Goal: Task Accomplishment & Management: Manage account settings

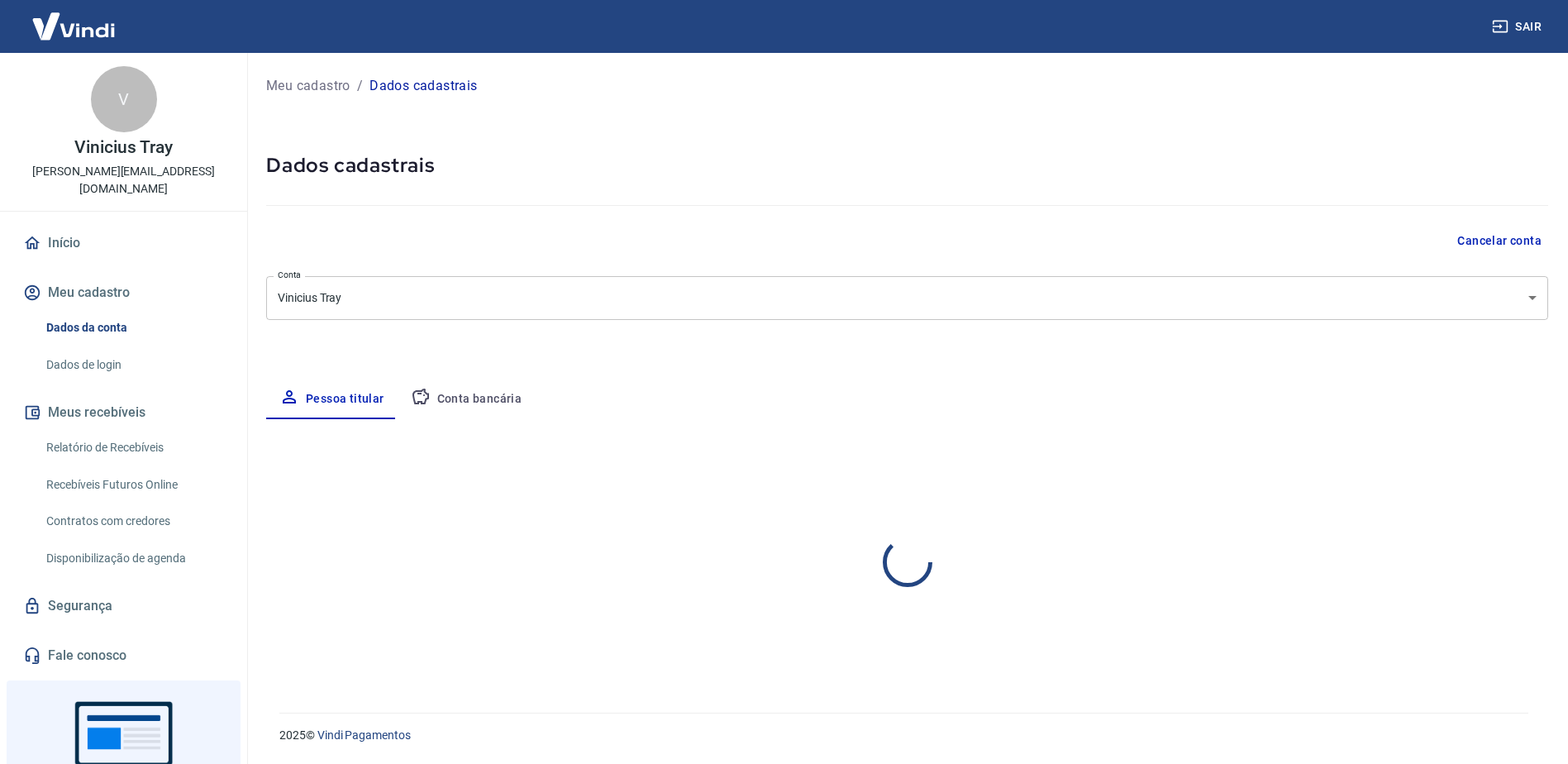
select select "SP"
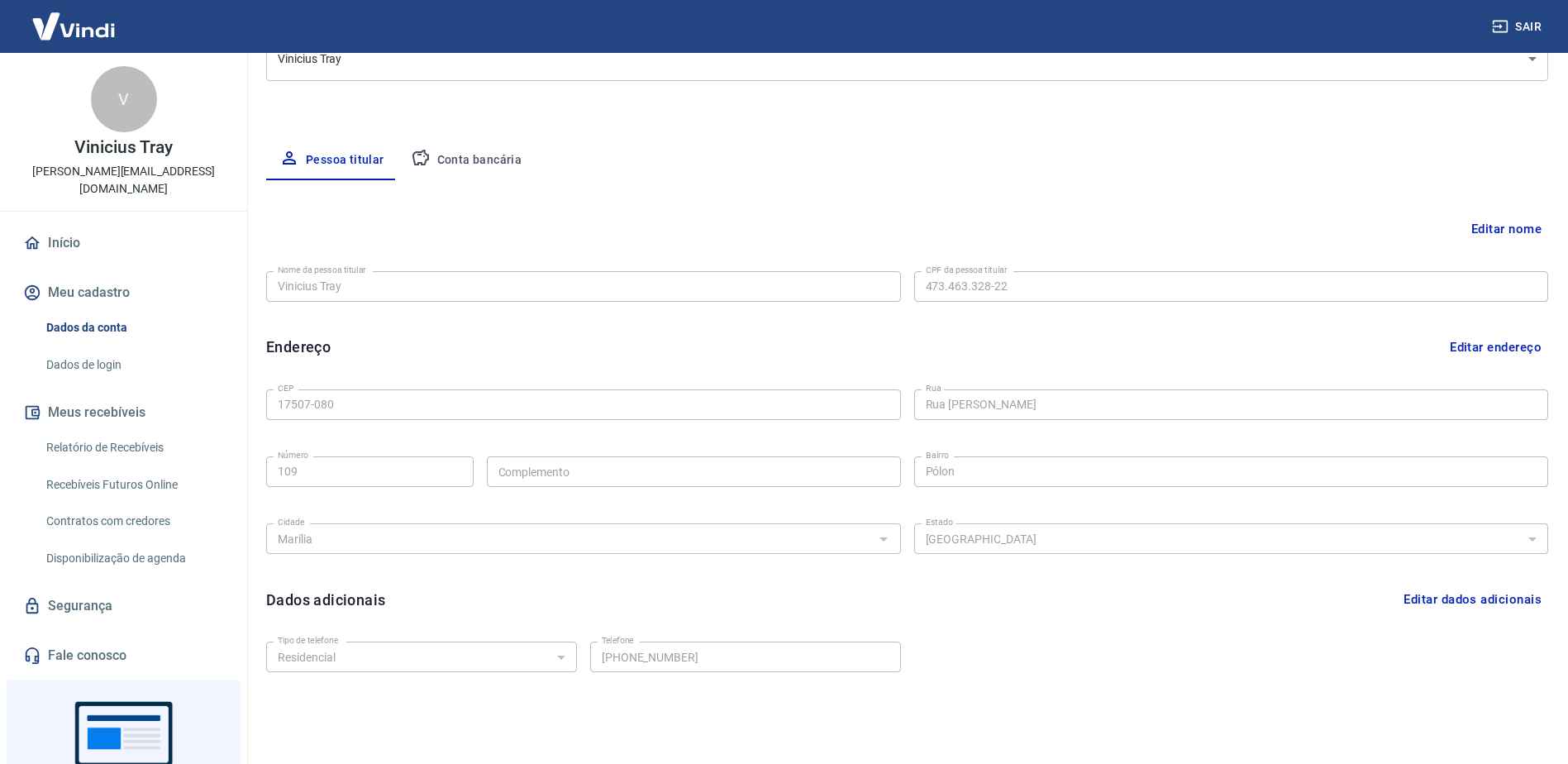
scroll to position [248, 0]
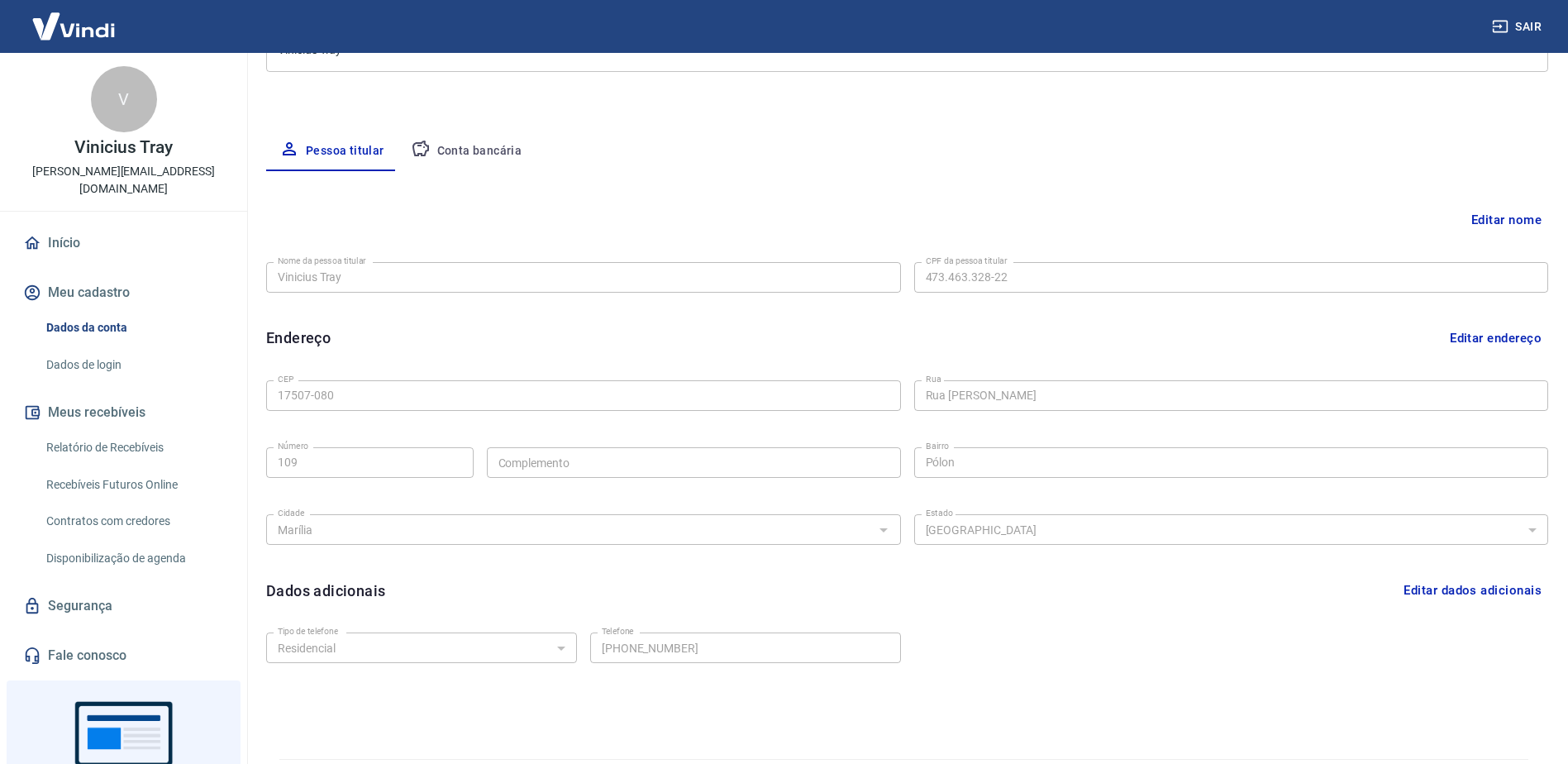
click at [448, 121] on div "Meu cadastro / Dados cadastrais Dados cadastrais Cancelar conta Conta Vinicius …" at bounding box center [907, 272] width 1322 height 934
click at [467, 145] on button "Conta bancária" at bounding box center [467, 151] width 138 height 39
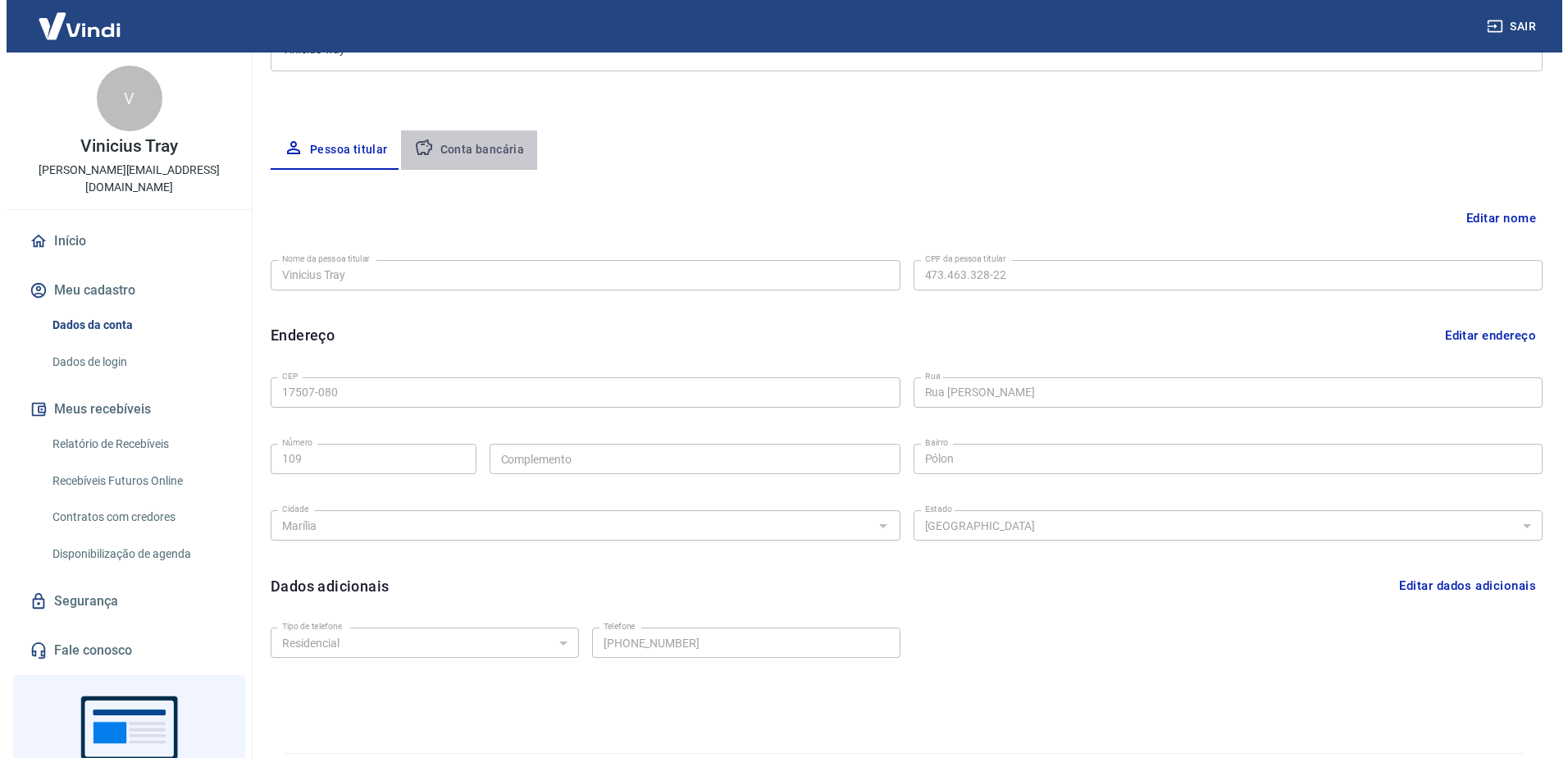
scroll to position [0, 0]
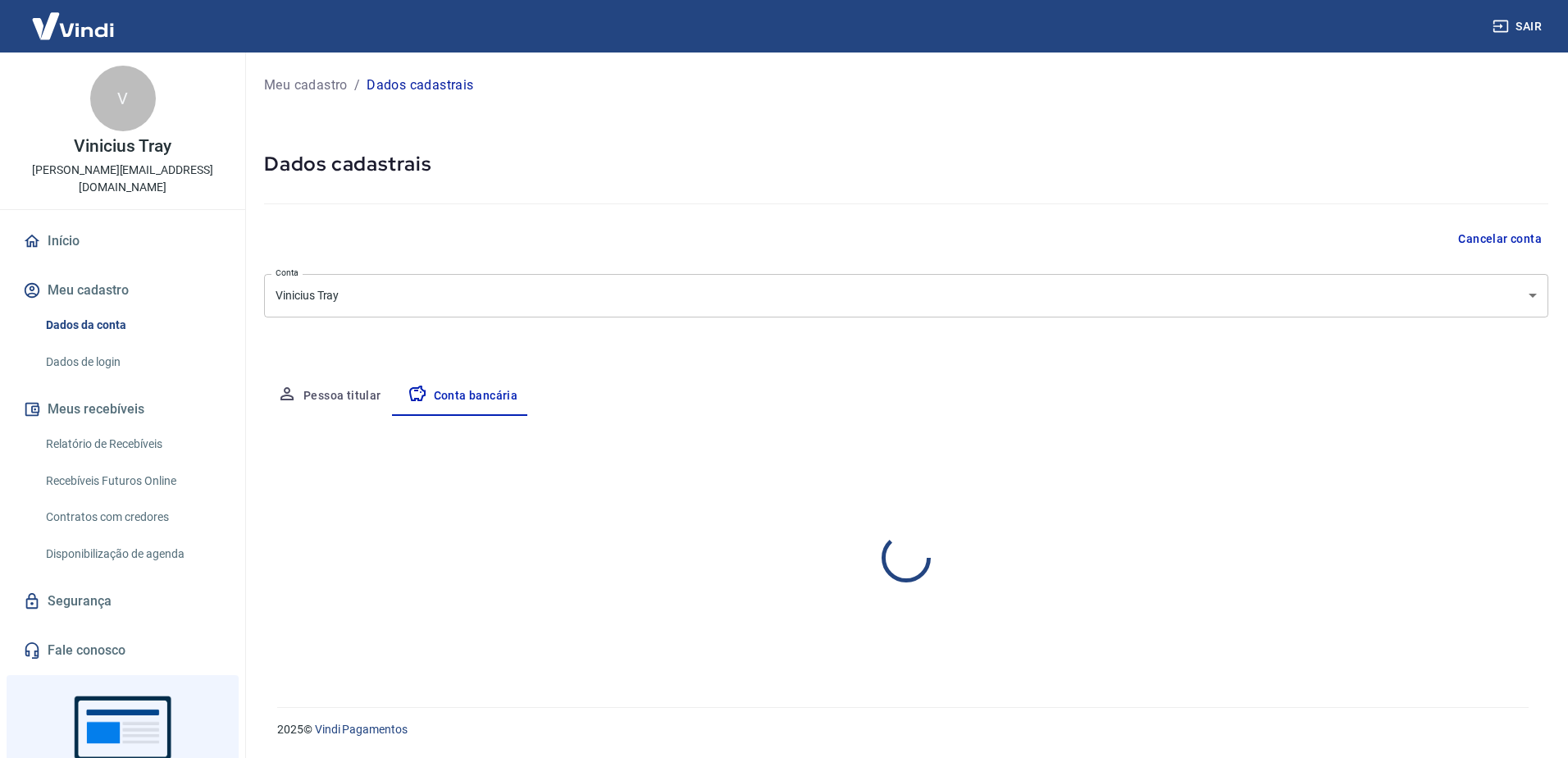
select select "1"
click at [333, 386] on button "Pessoa titular" at bounding box center [328, 396] width 130 height 39
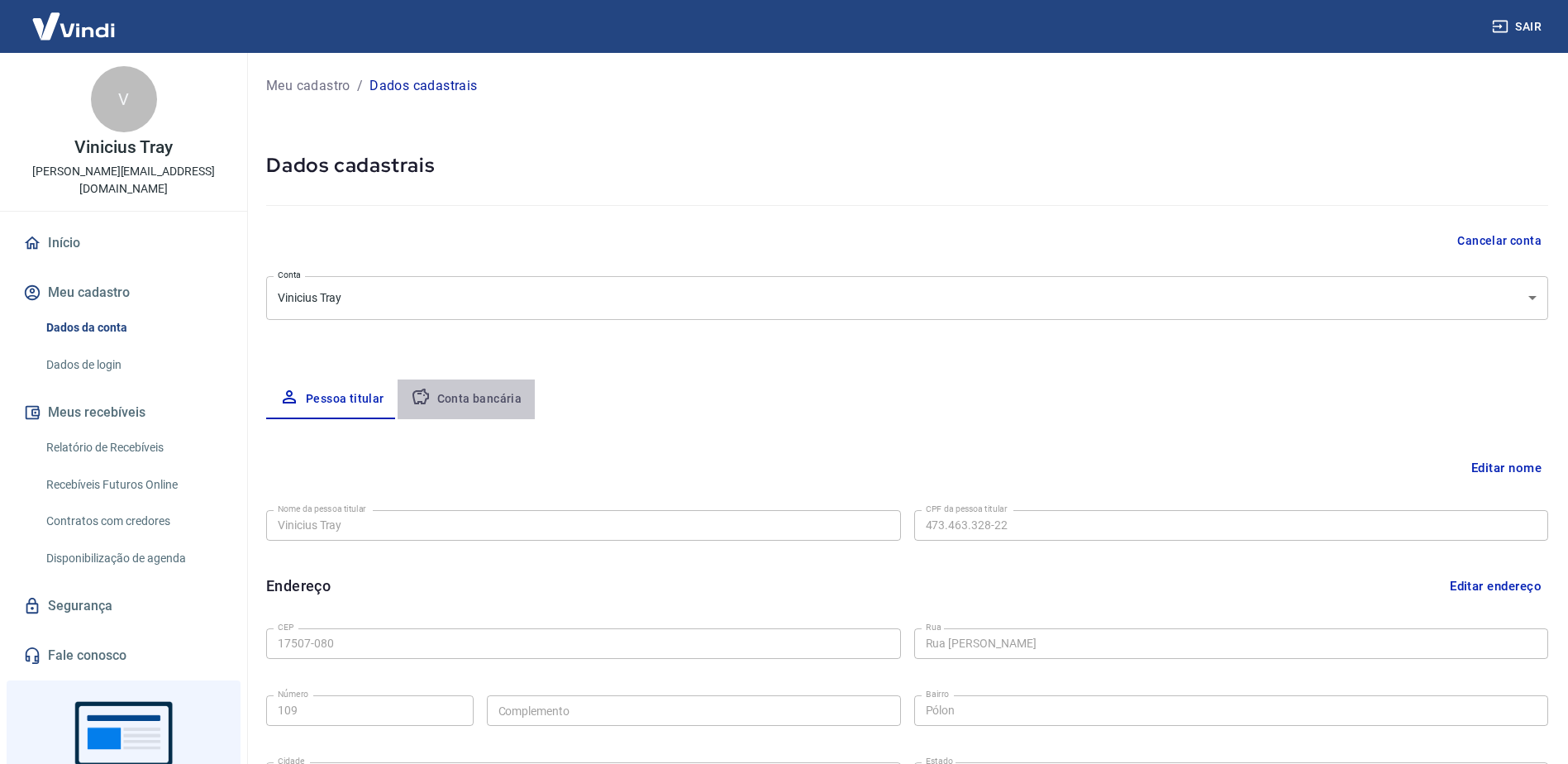
click at [467, 398] on button "Conta bancária" at bounding box center [467, 399] width 138 height 39
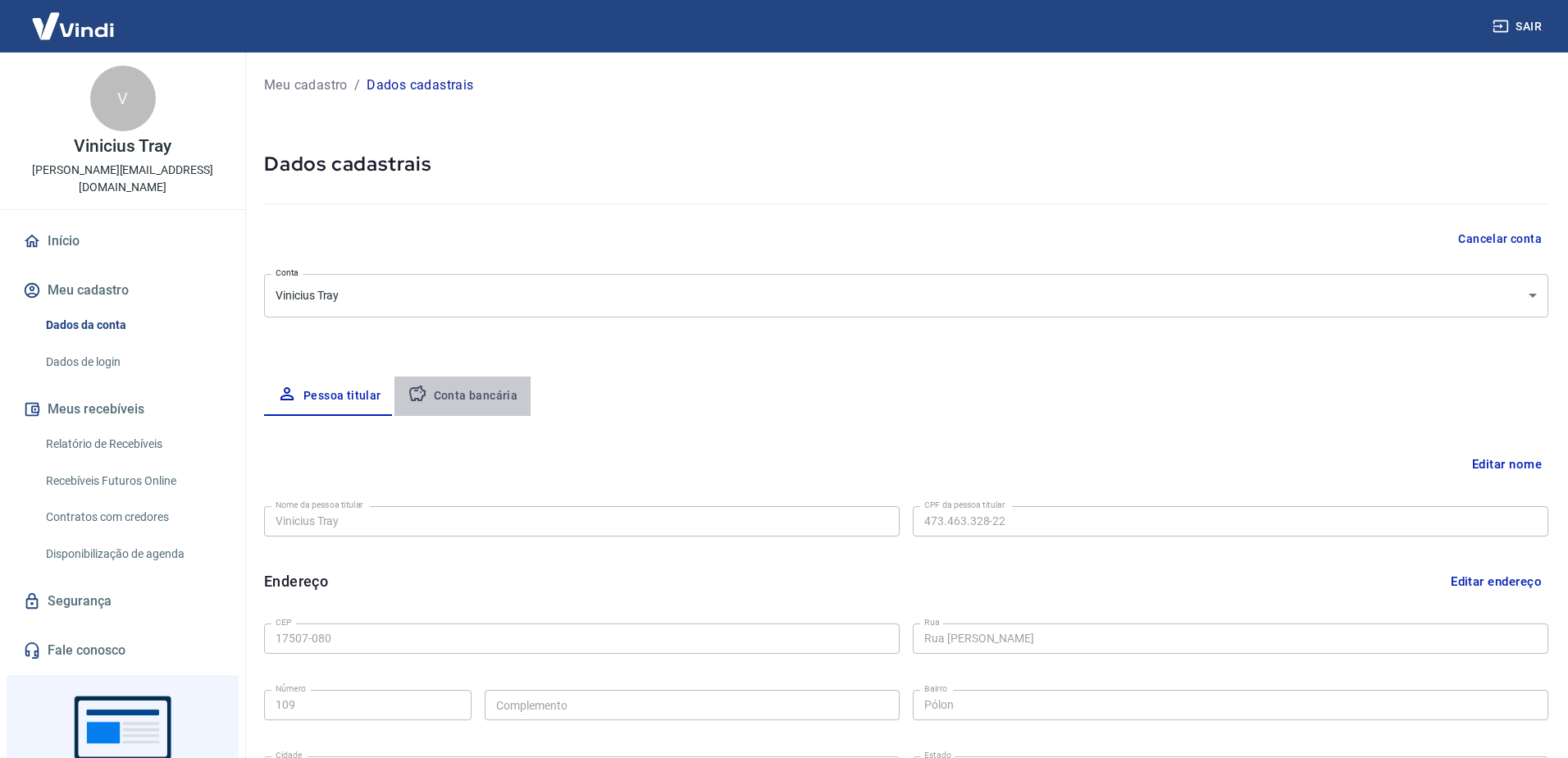
select select "1"
